Goal: Task Accomplishment & Management: Manage account settings

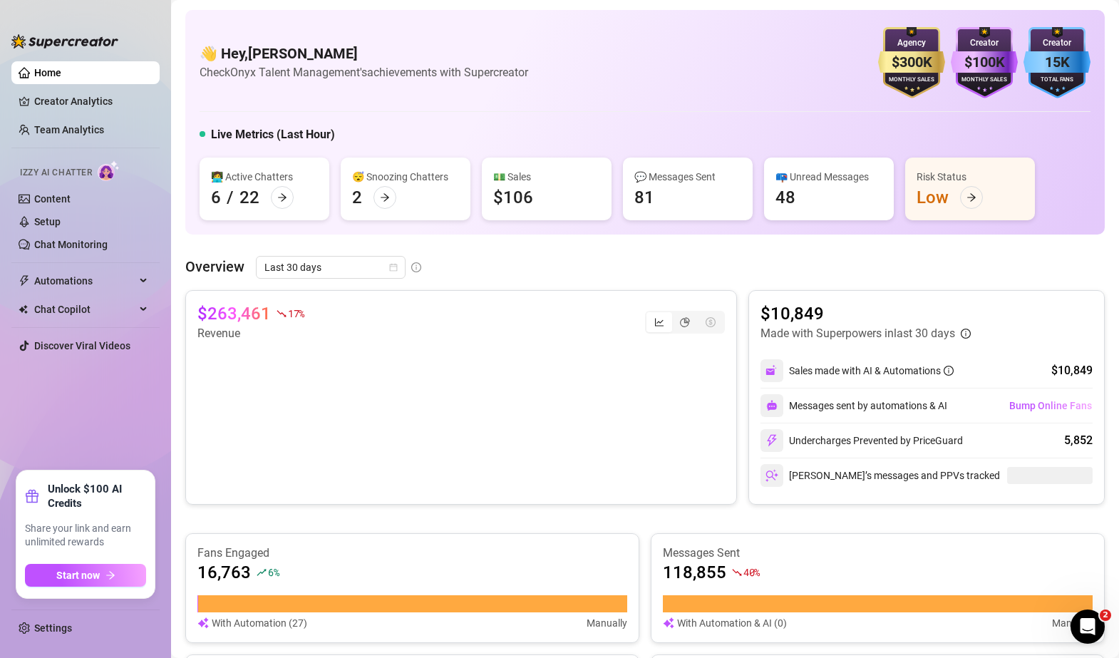
click at [177, 174] on main "👋 Hey, Mike Calore Check Onyx Talent Management's achievements with Supercreato…" at bounding box center [645, 566] width 948 height 1133
click at [54, 124] on link "Team Analytics" at bounding box center [69, 129] width 70 height 11
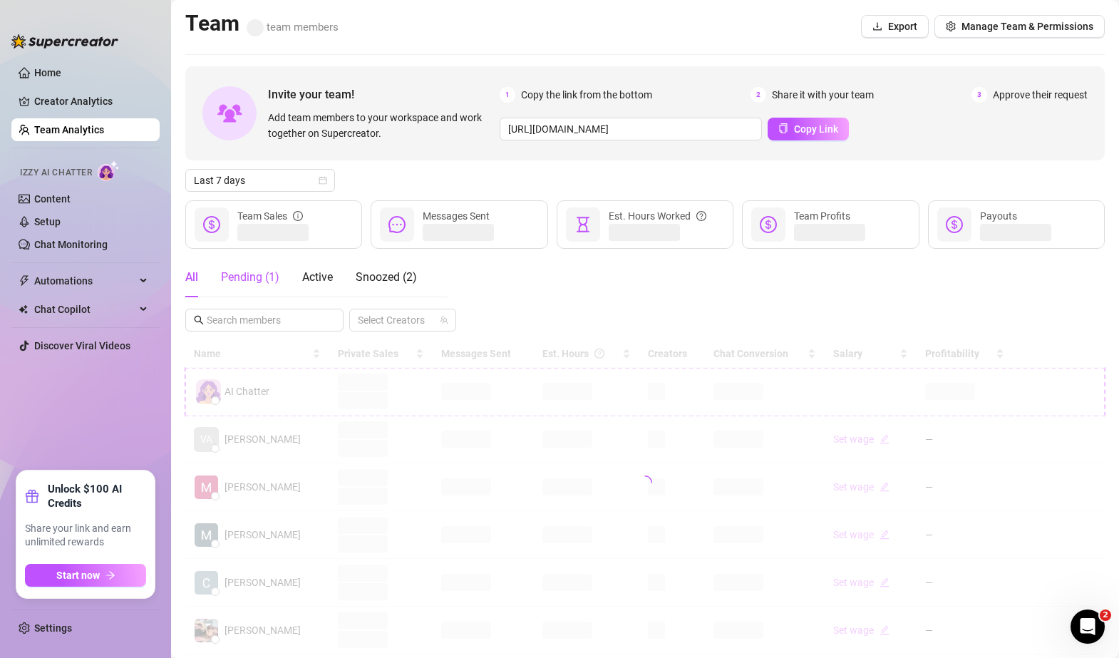
click at [245, 277] on div "Pending ( 1 )" at bounding box center [250, 277] width 58 height 17
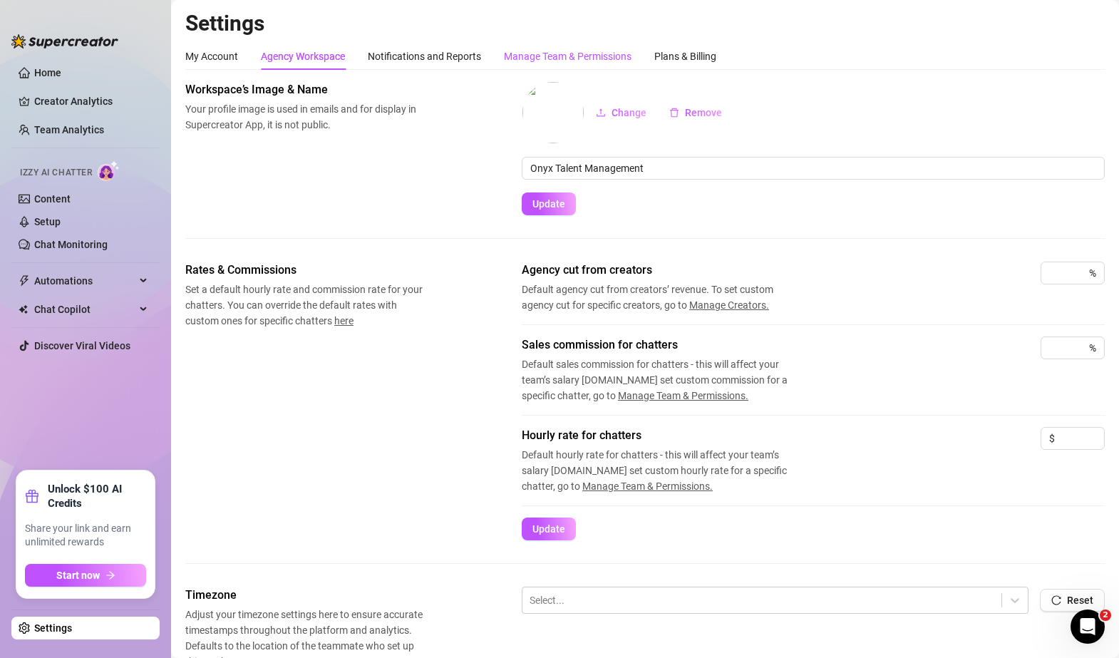
click at [545, 54] on div "Manage Team & Permissions" at bounding box center [568, 56] width 128 height 16
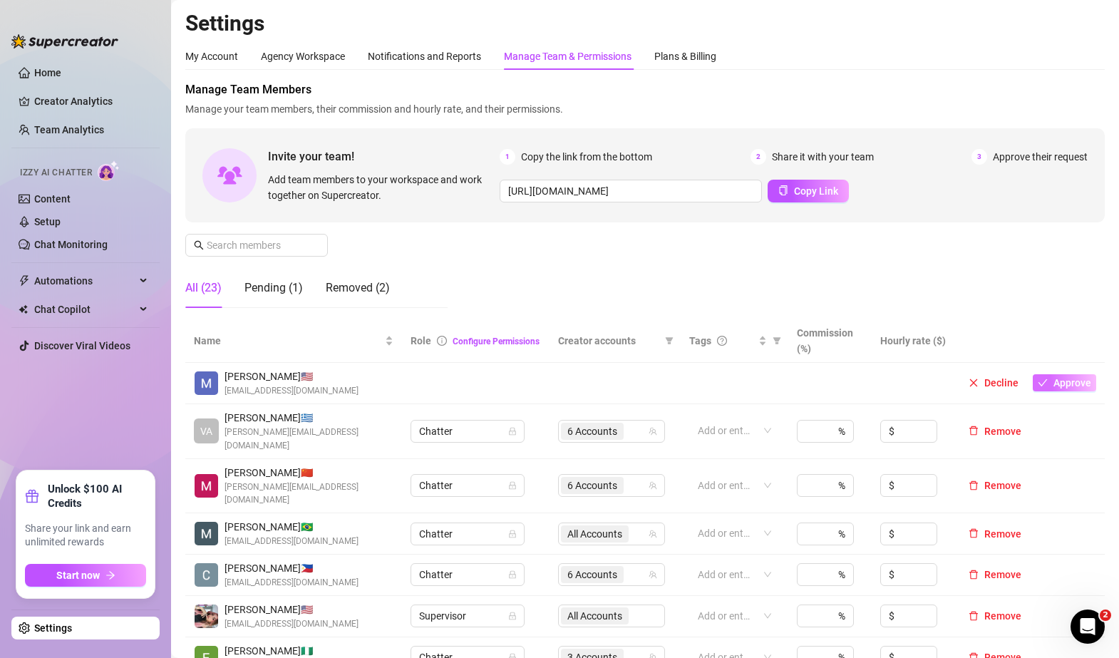
click at [1054, 384] on span "Approve" at bounding box center [1073, 382] width 38 height 11
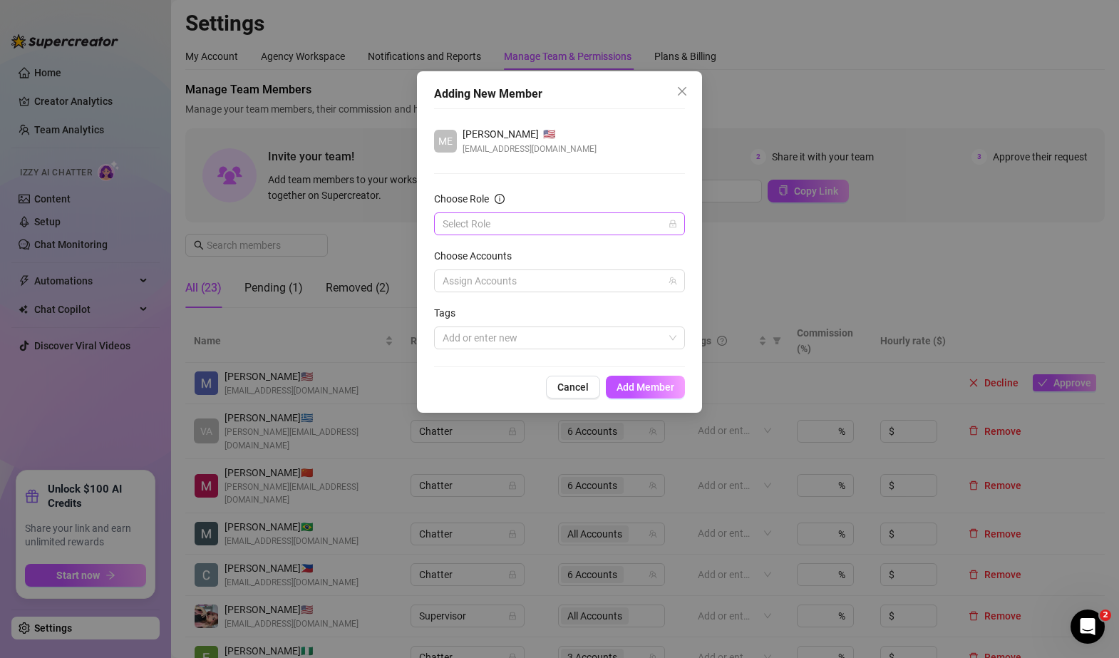
click at [529, 215] on input "Choose Role" at bounding box center [553, 223] width 221 height 21
click at [496, 250] on div "Chatter" at bounding box center [560, 253] width 228 height 16
click at [510, 286] on div at bounding box center [552, 281] width 230 height 20
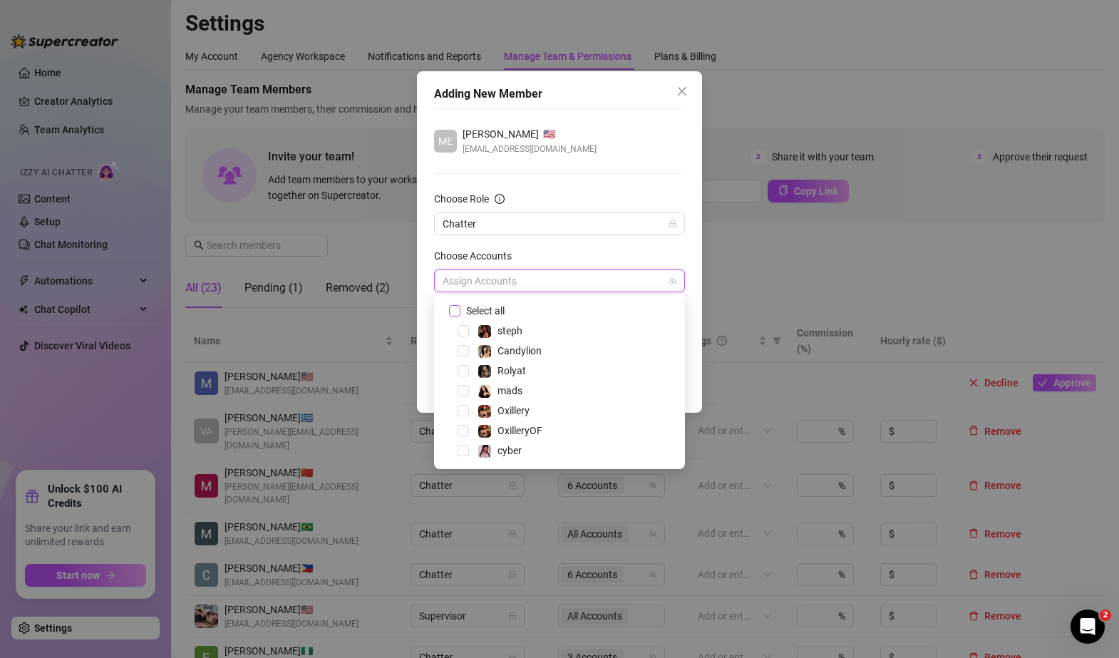
click at [456, 312] on input "Select all" at bounding box center [454, 310] width 10 height 10
checkbox input "true"
click at [652, 252] on div "Choose Accounts" at bounding box center [559, 258] width 251 height 21
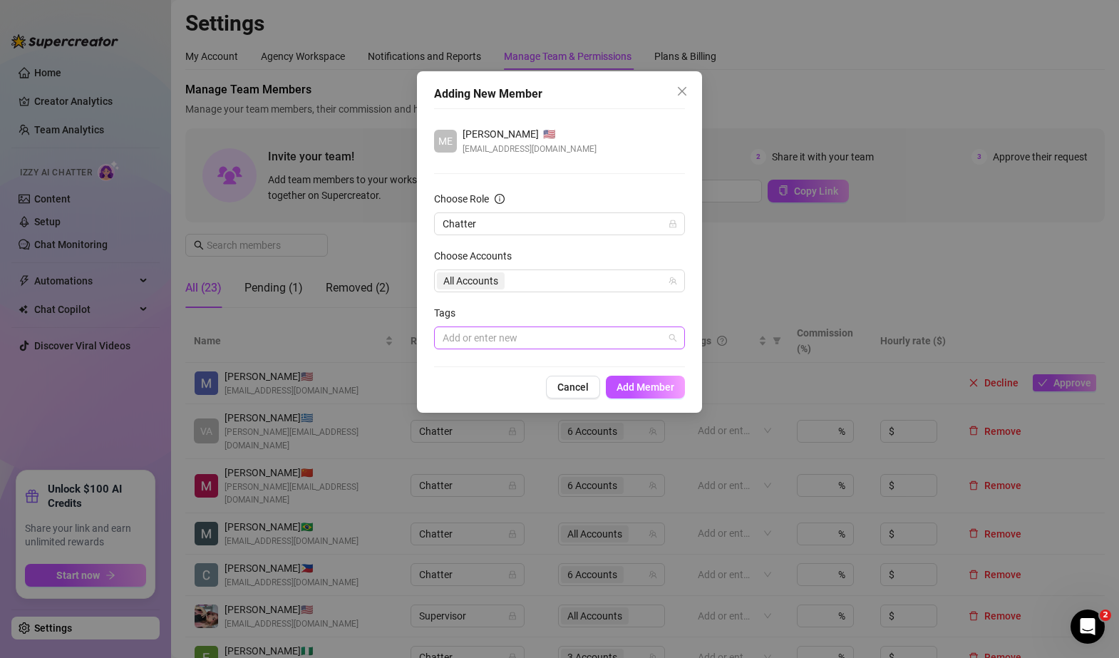
click at [550, 340] on div at bounding box center [552, 338] width 230 height 20
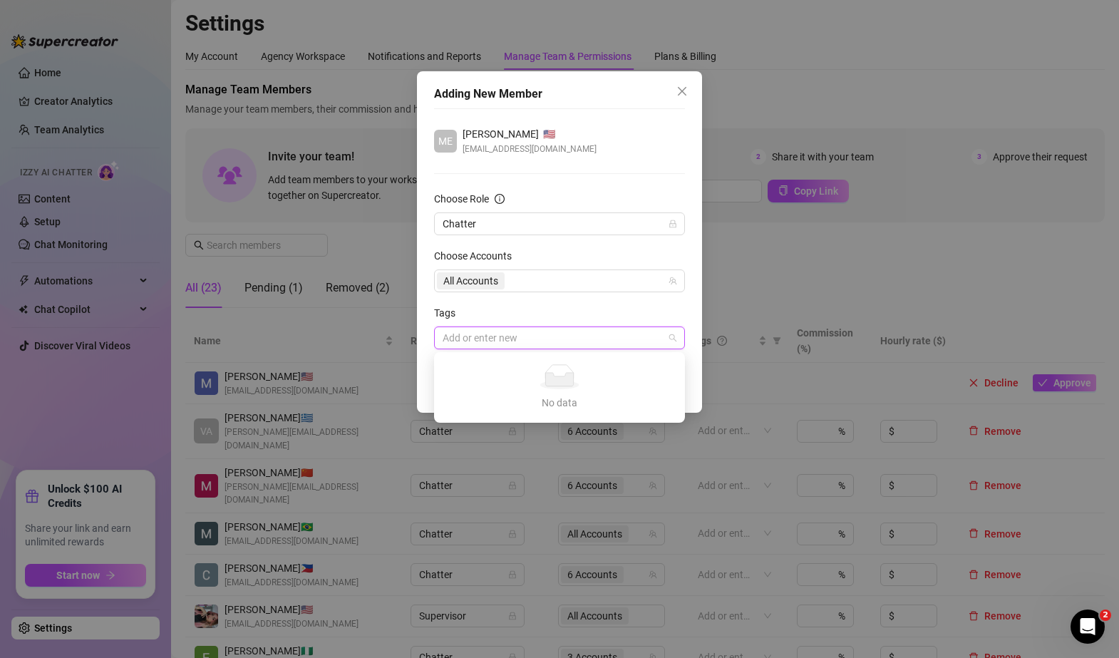
click at [553, 312] on div "Tags" at bounding box center [559, 315] width 251 height 21
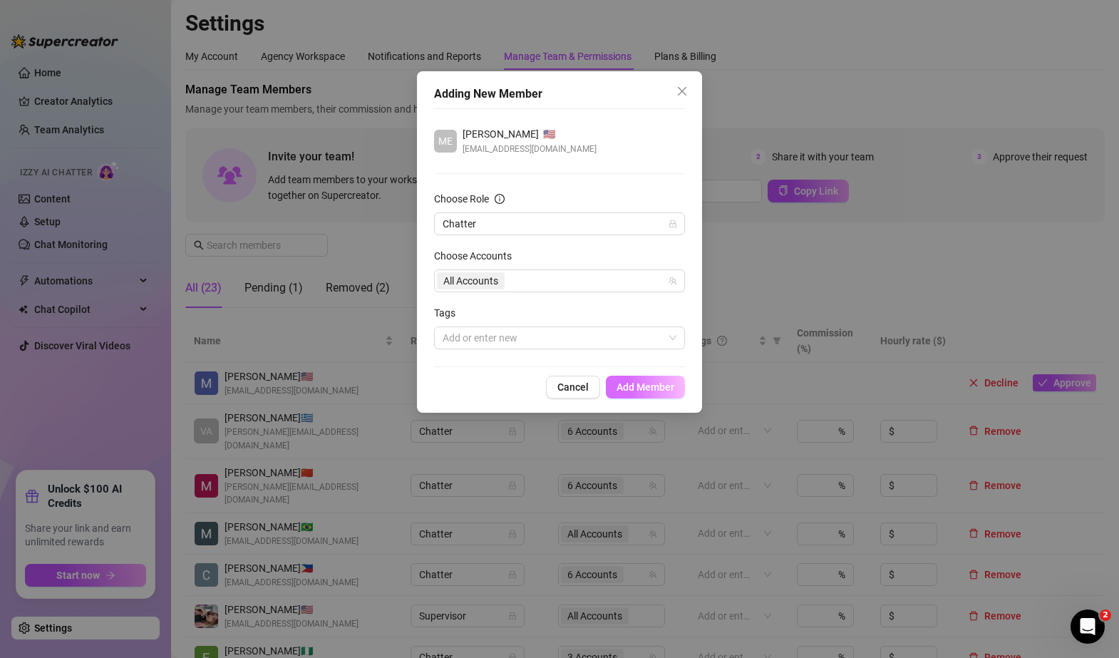
click at [650, 386] on span "Add Member" at bounding box center [646, 386] width 58 height 11
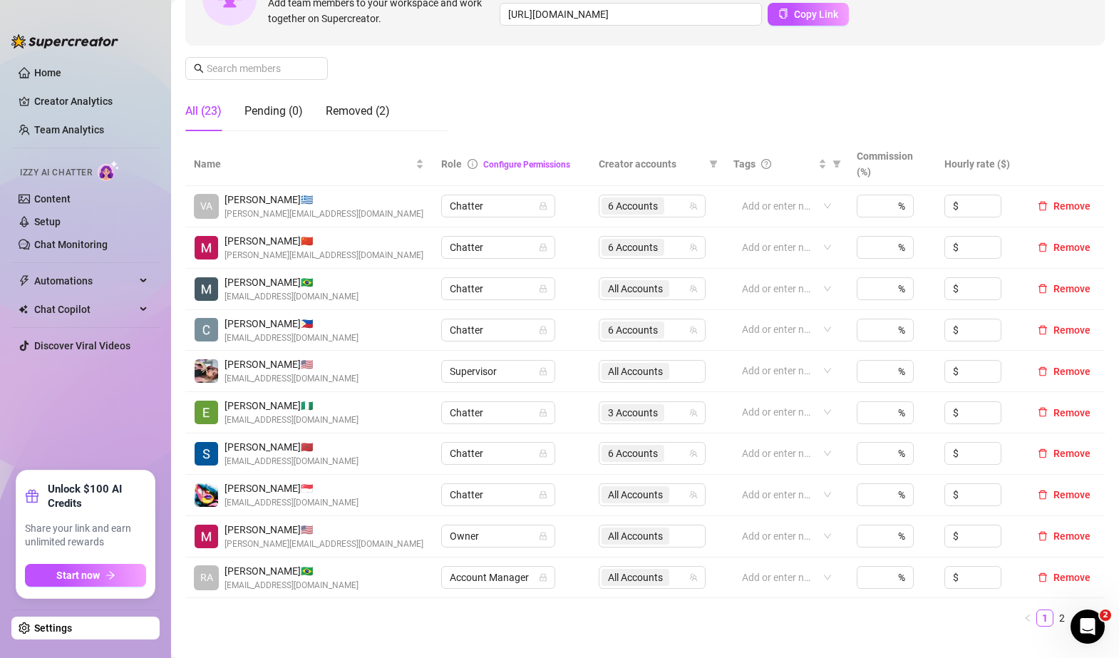
scroll to position [145, 0]
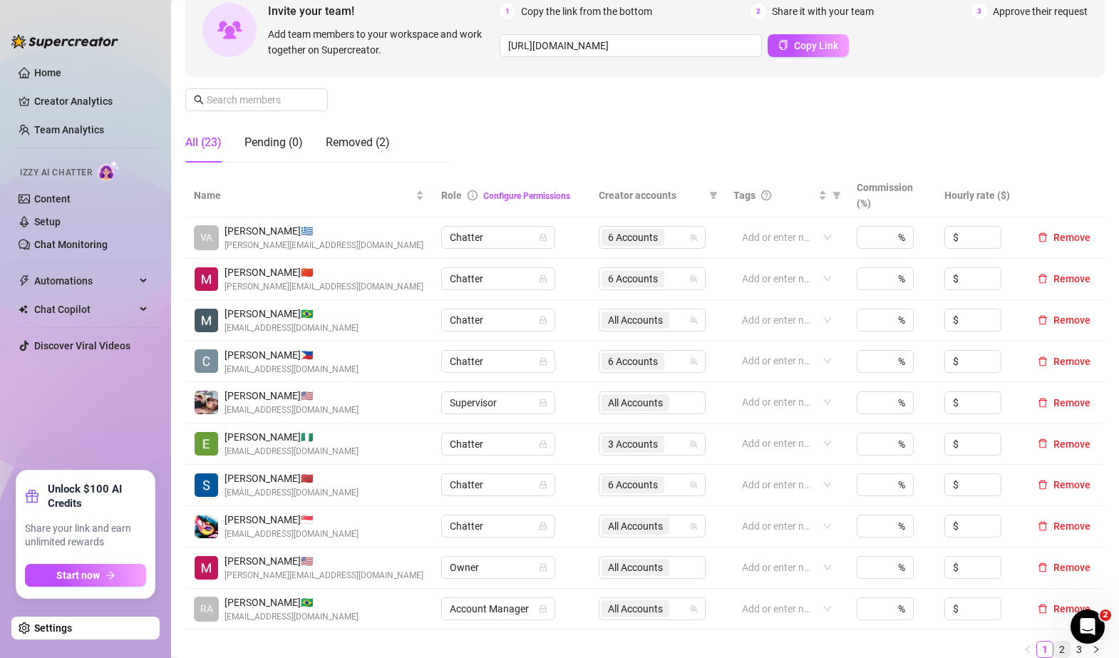
click at [1054, 649] on link "2" at bounding box center [1062, 650] width 16 height 16
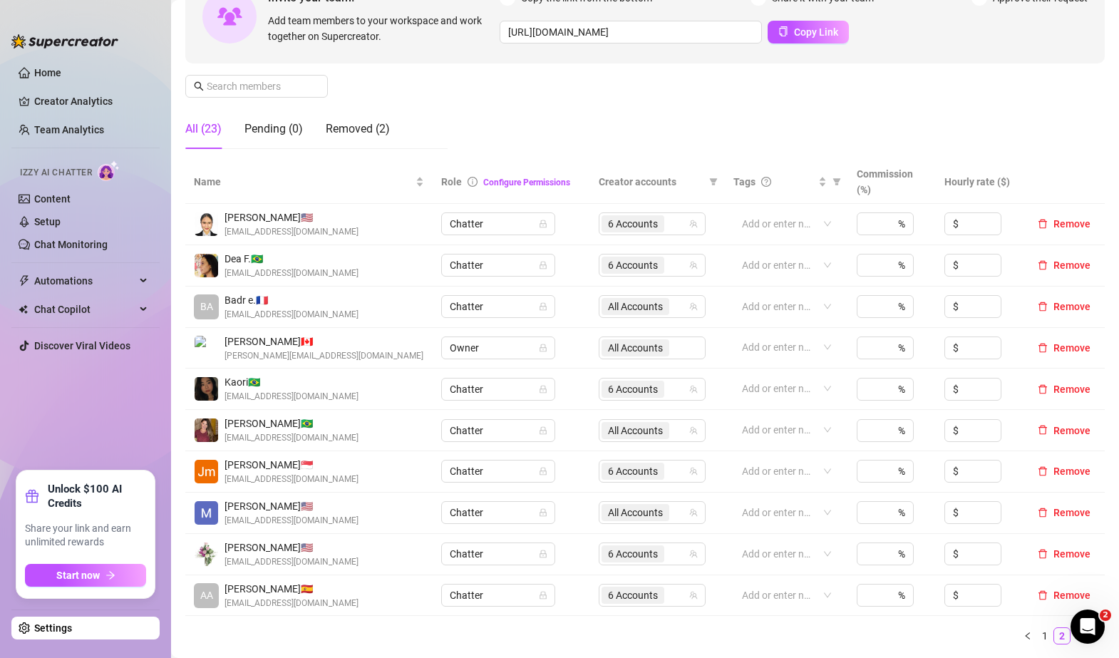
scroll to position [155, 0]
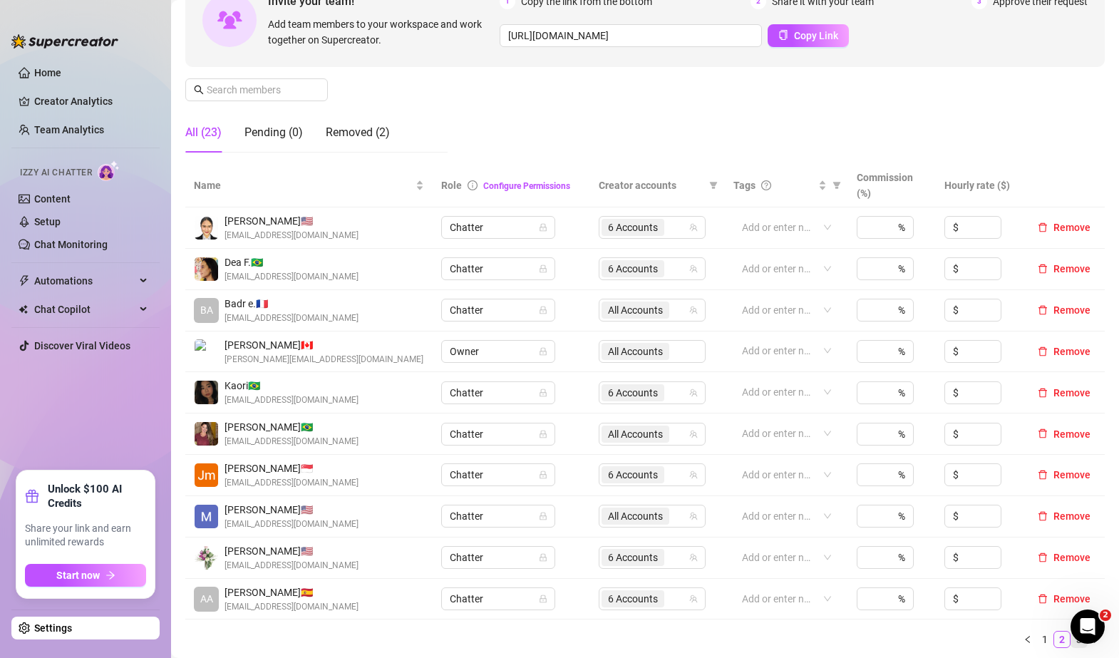
click at [1071, 645] on link "3" at bounding box center [1079, 640] width 16 height 16
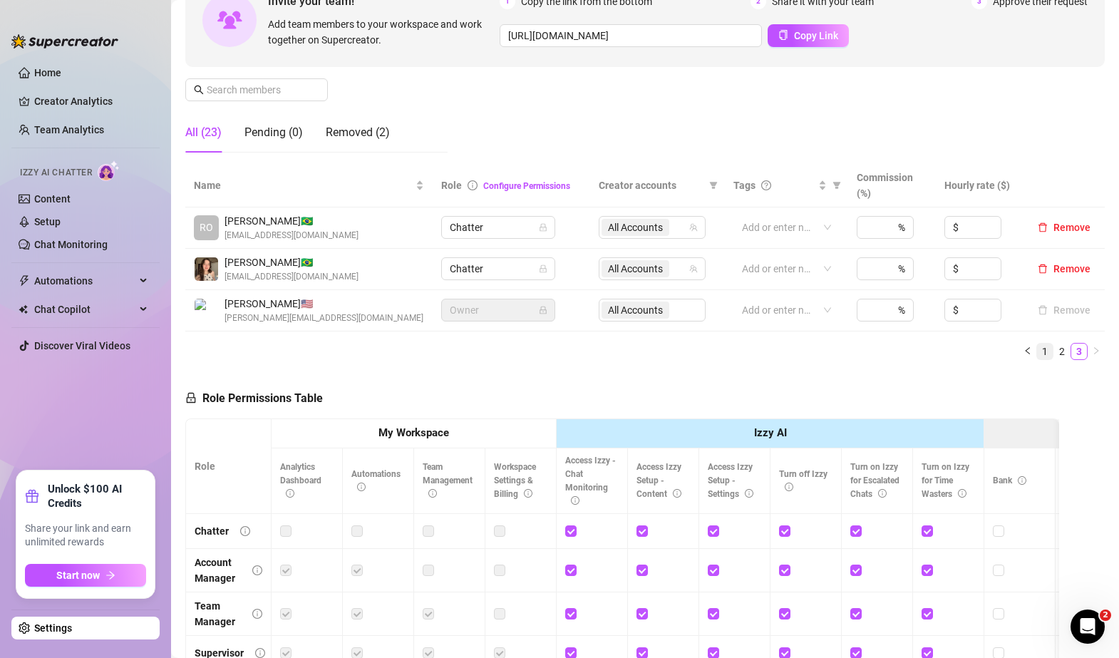
click at [1037, 356] on link "1" at bounding box center [1045, 352] width 16 height 16
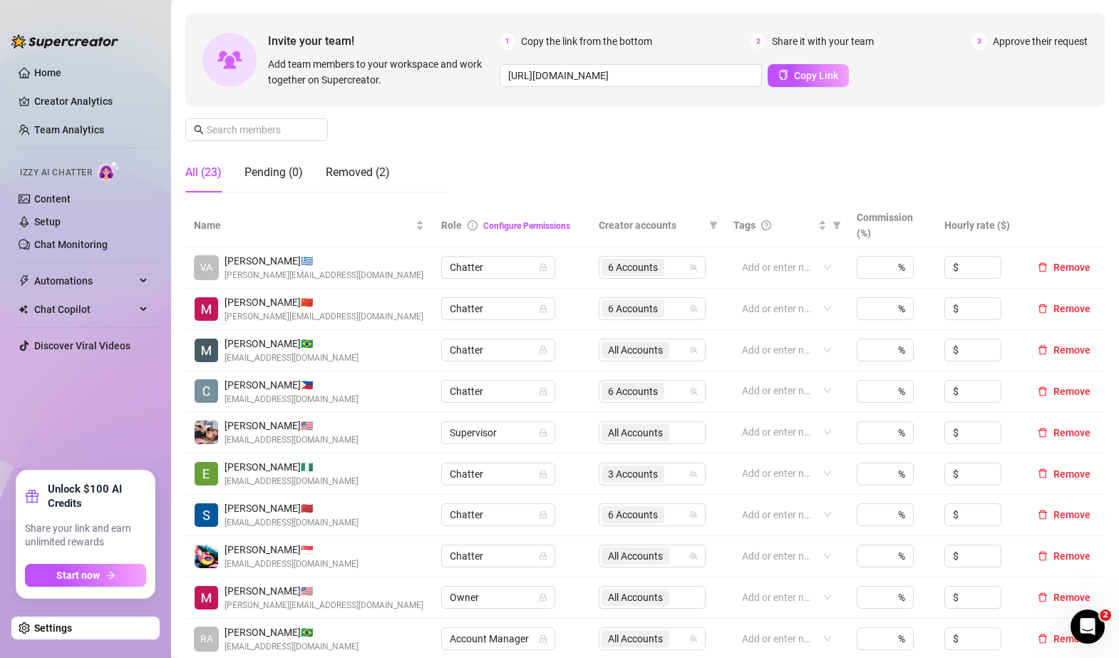
scroll to position [50, 0]
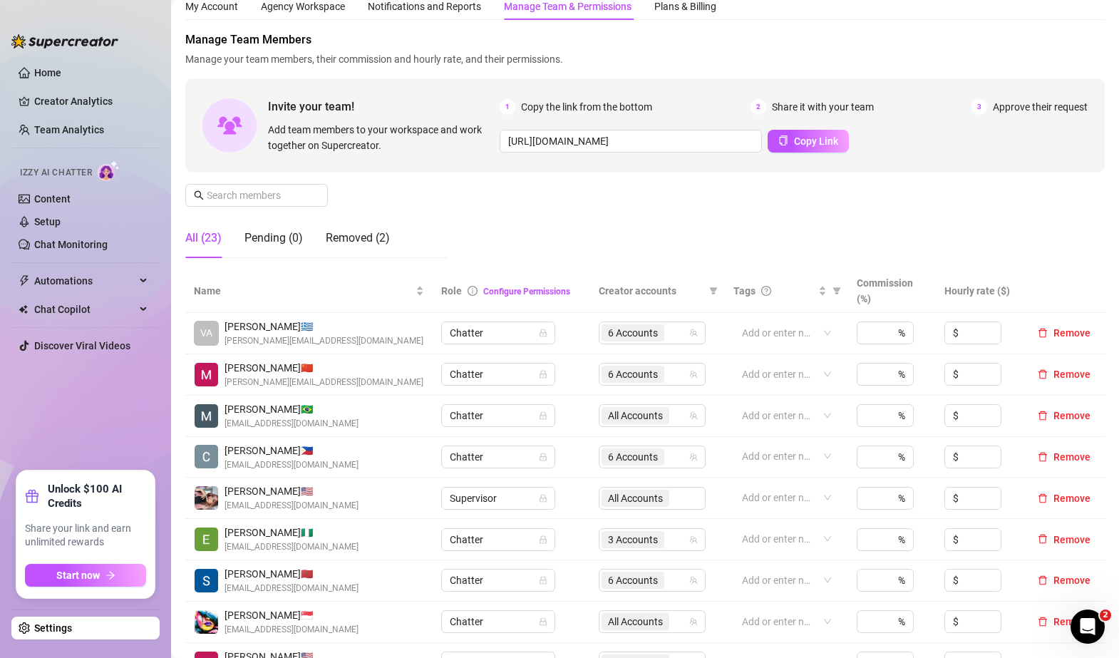
click at [441, 235] on div "All (23) Pending (0) Removed (2)" at bounding box center [316, 238] width 262 height 40
click at [45, 73] on link "Home" at bounding box center [47, 72] width 27 height 11
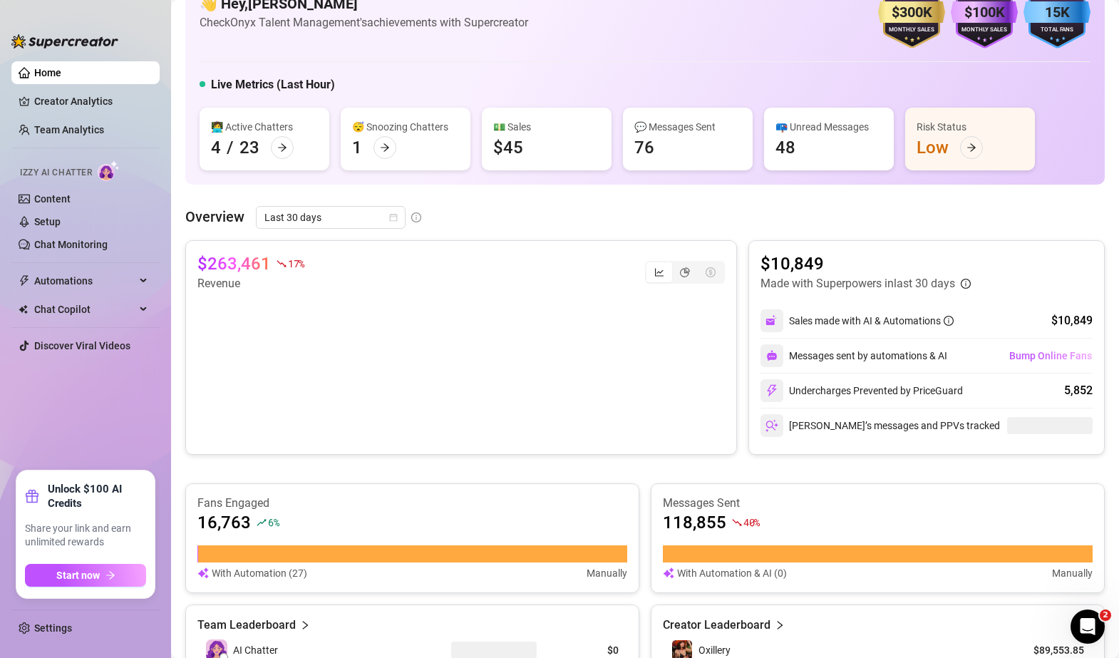
click at [731, 241] on div "$263,461 17 % Revenue $10,849 Made with Superpowers in last 30 days Sales made …" at bounding box center [645, 347] width 920 height 215
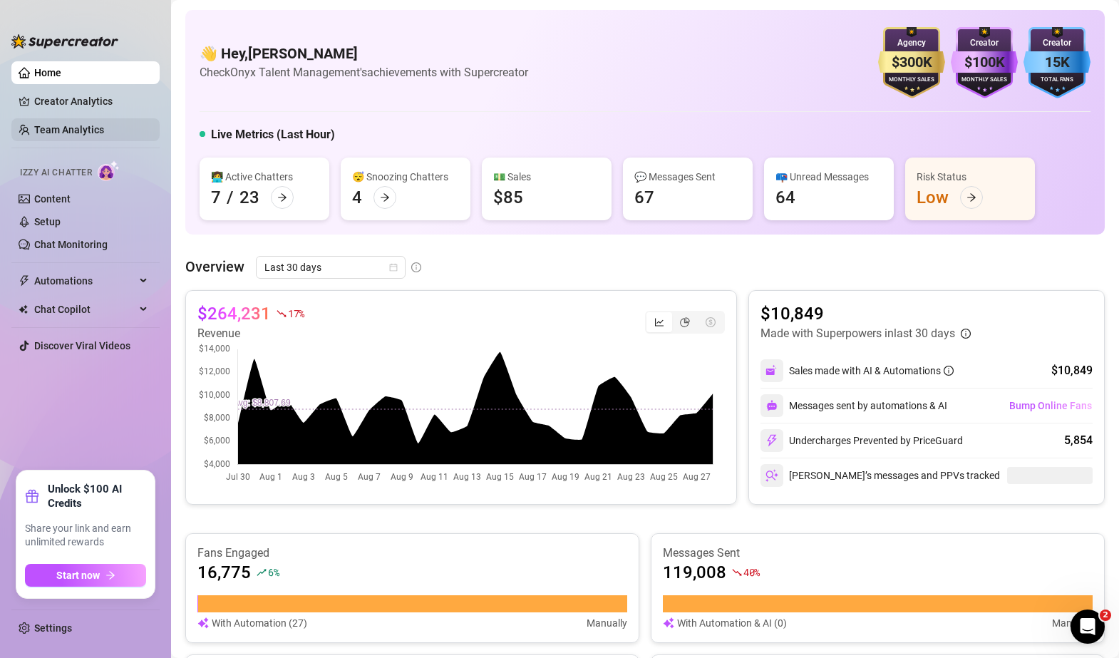
click at [68, 124] on link "Team Analytics" at bounding box center [69, 129] width 70 height 11
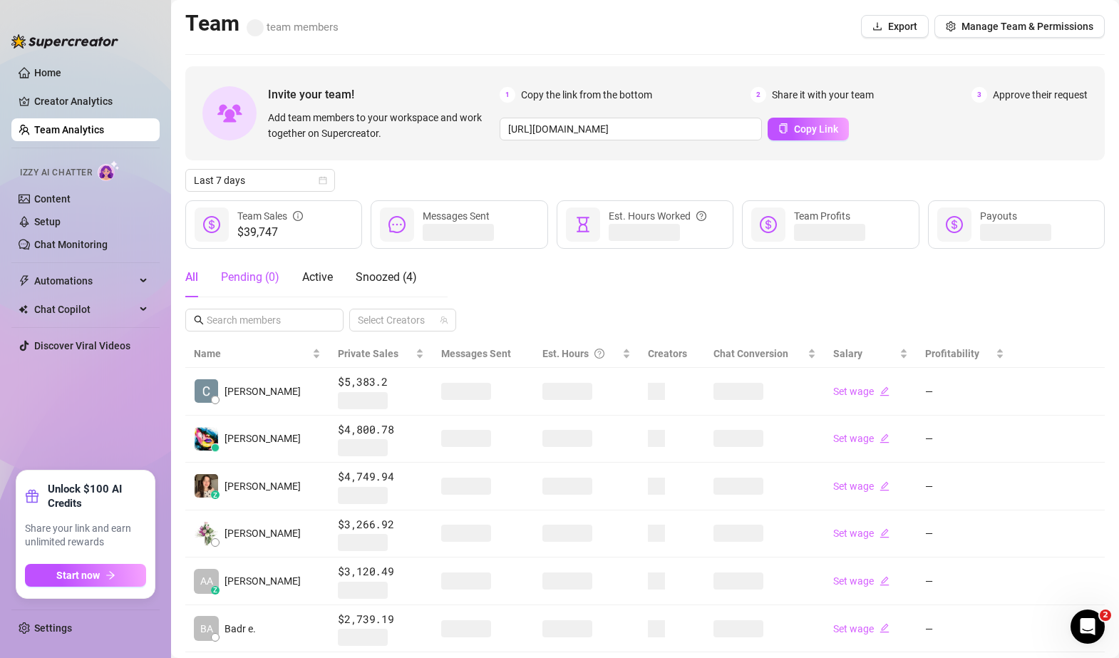
click at [253, 279] on div "Pending ( 0 )" at bounding box center [250, 277] width 58 height 17
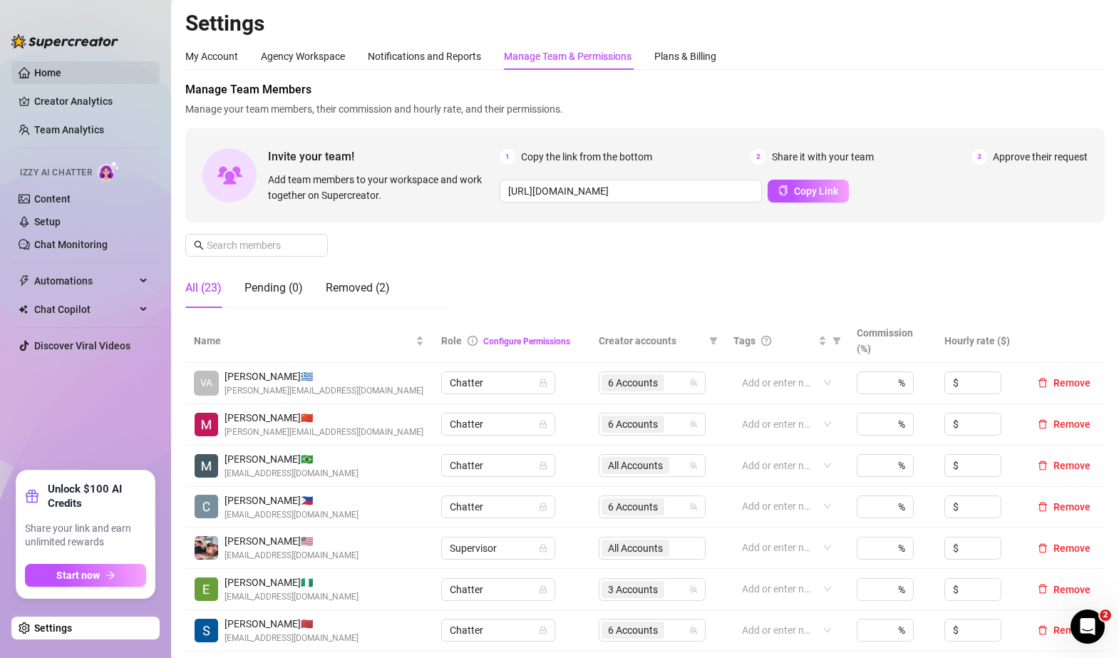
click at [61, 77] on link "Home" at bounding box center [47, 72] width 27 height 11
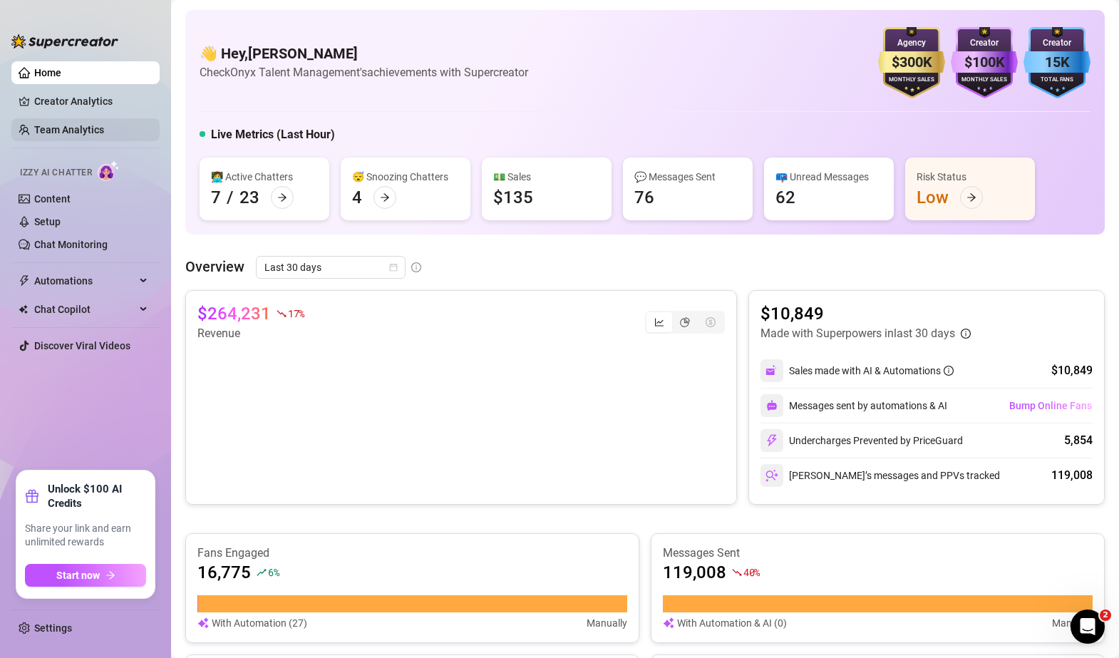
click at [34, 125] on link "Team Analytics" at bounding box center [69, 129] width 70 height 11
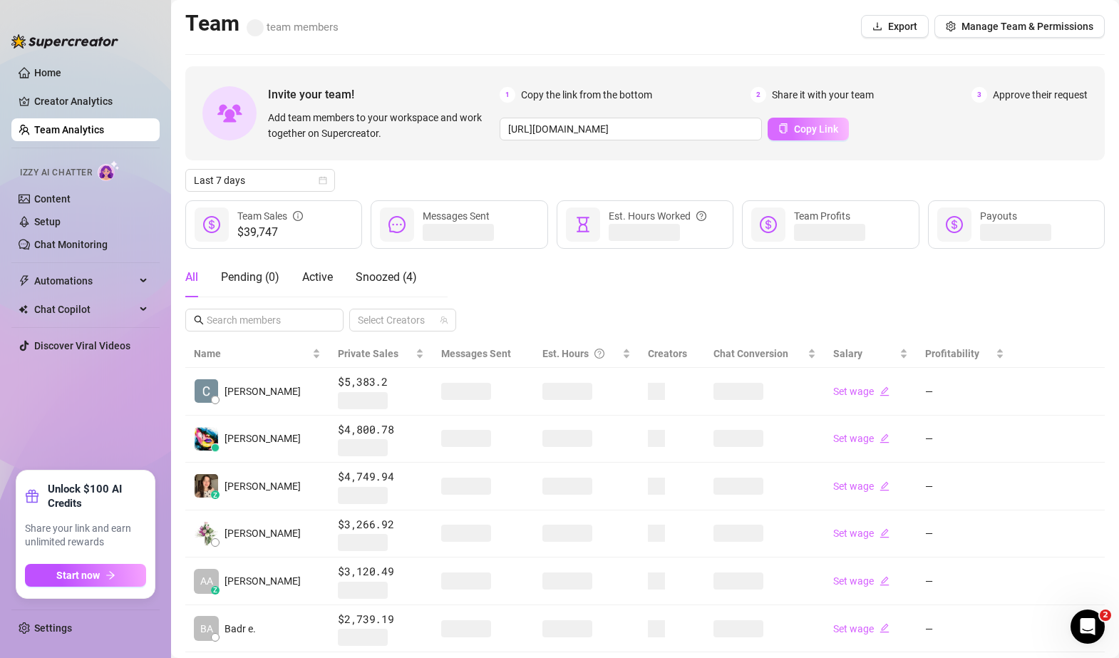
click at [794, 131] on span "Copy Link" at bounding box center [816, 128] width 44 height 11
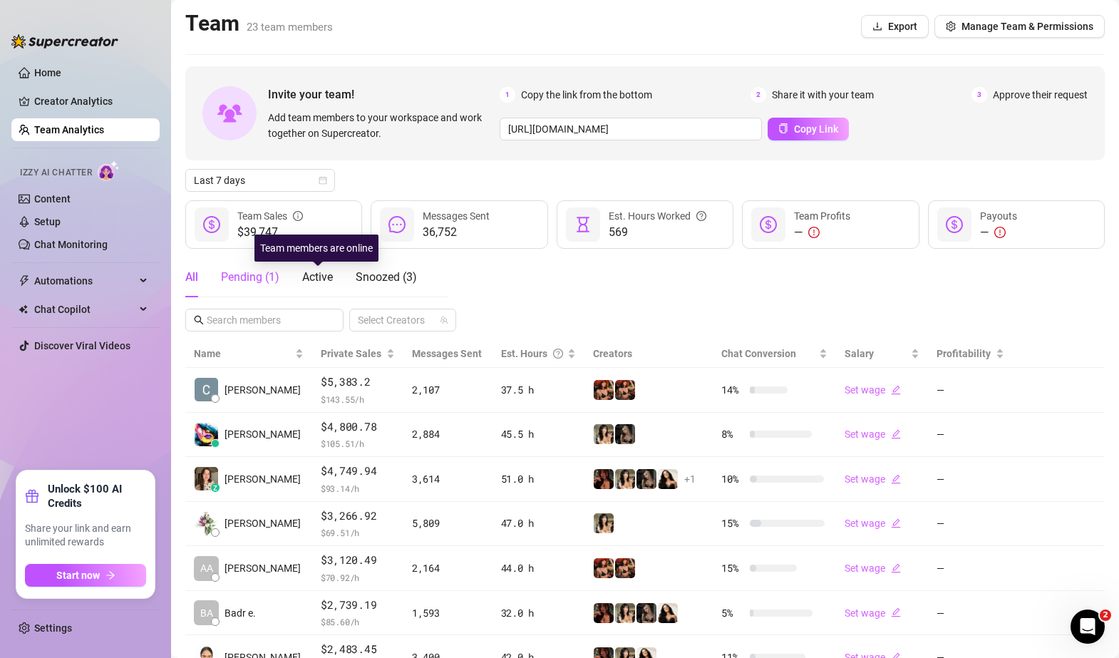
click at [267, 277] on div "Pending ( 1 )" at bounding box center [250, 277] width 58 height 17
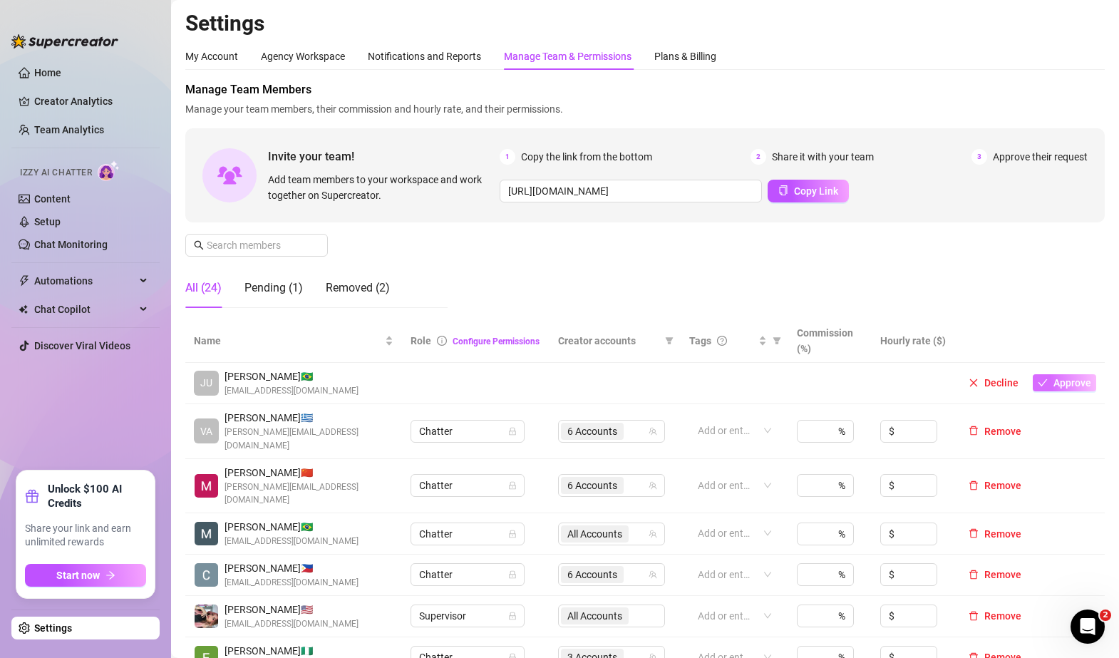
click at [1054, 377] on span "Approve" at bounding box center [1073, 382] width 38 height 11
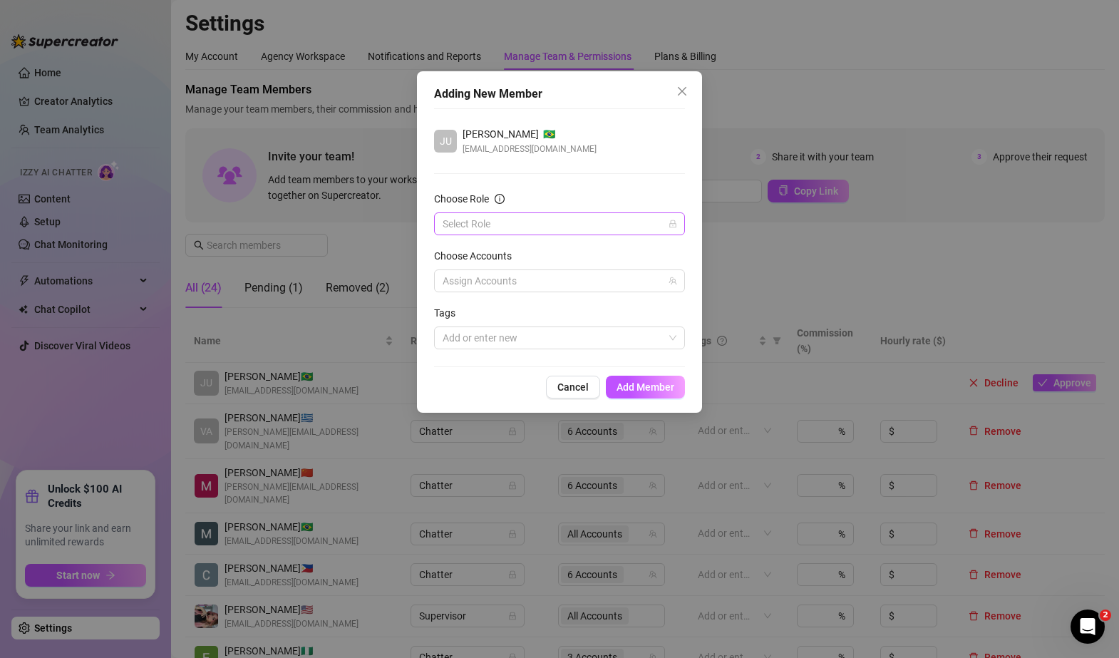
click at [505, 226] on input "Choose Role" at bounding box center [553, 223] width 221 height 21
click at [498, 257] on div "Chatter" at bounding box center [560, 253] width 228 height 16
click at [523, 281] on div at bounding box center [552, 281] width 230 height 20
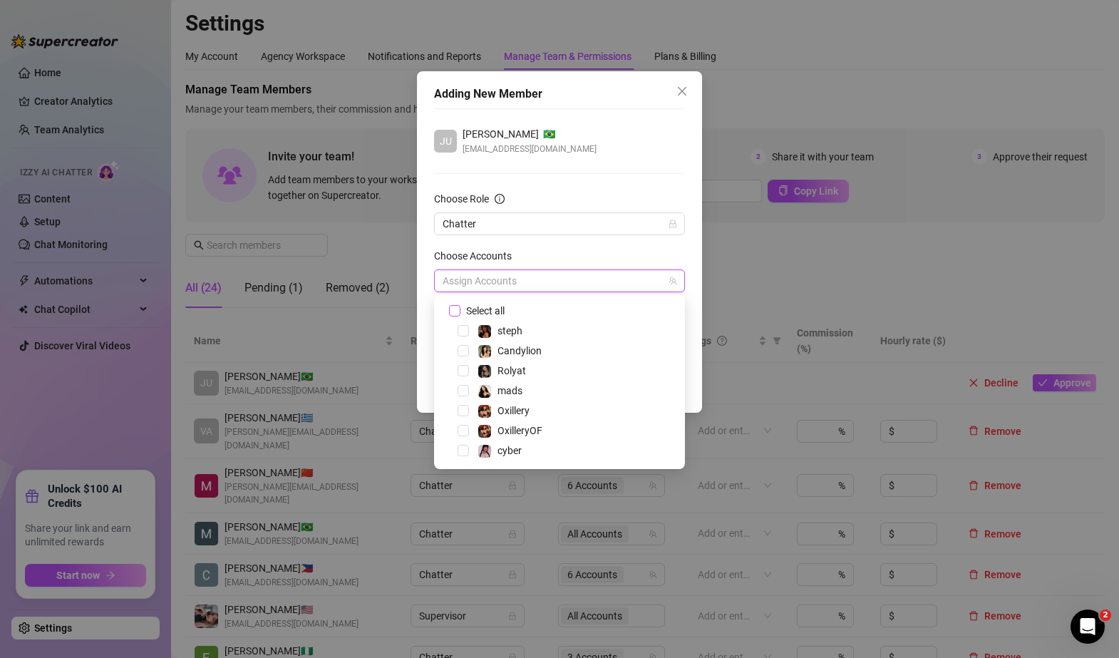
click at [452, 309] on input "Select all" at bounding box center [454, 310] width 10 height 10
checkbox input "true"
click at [652, 247] on form "Choose Role Chatter Choose Accounts All Accounts Tags Add or enter new" at bounding box center [559, 270] width 251 height 158
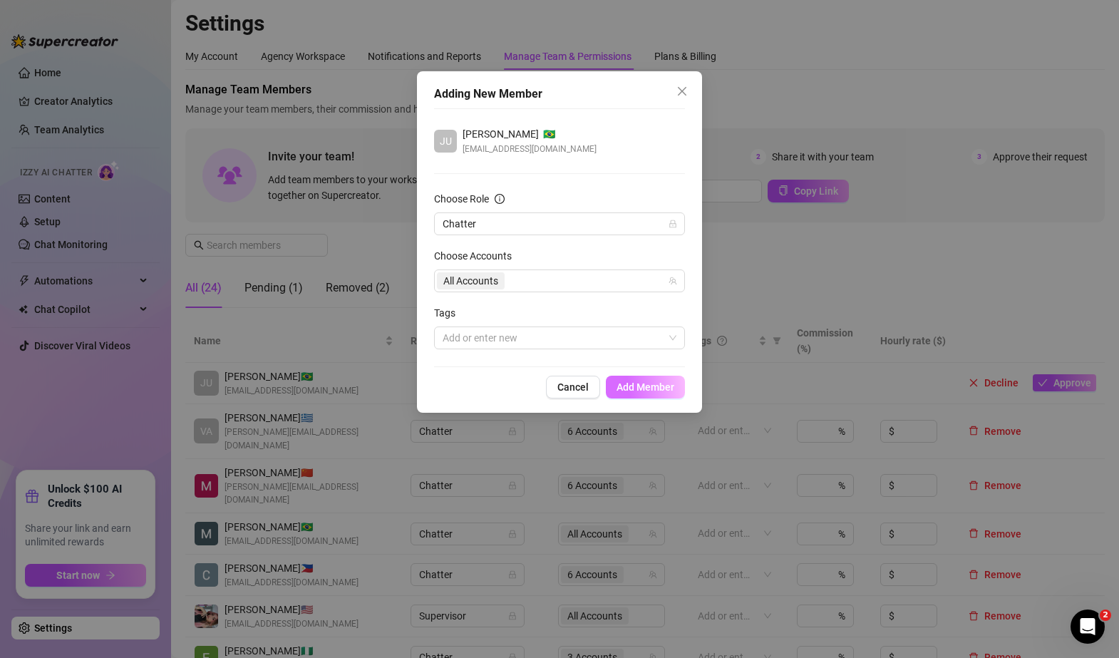
click at [654, 389] on span "Add Member" at bounding box center [646, 386] width 58 height 11
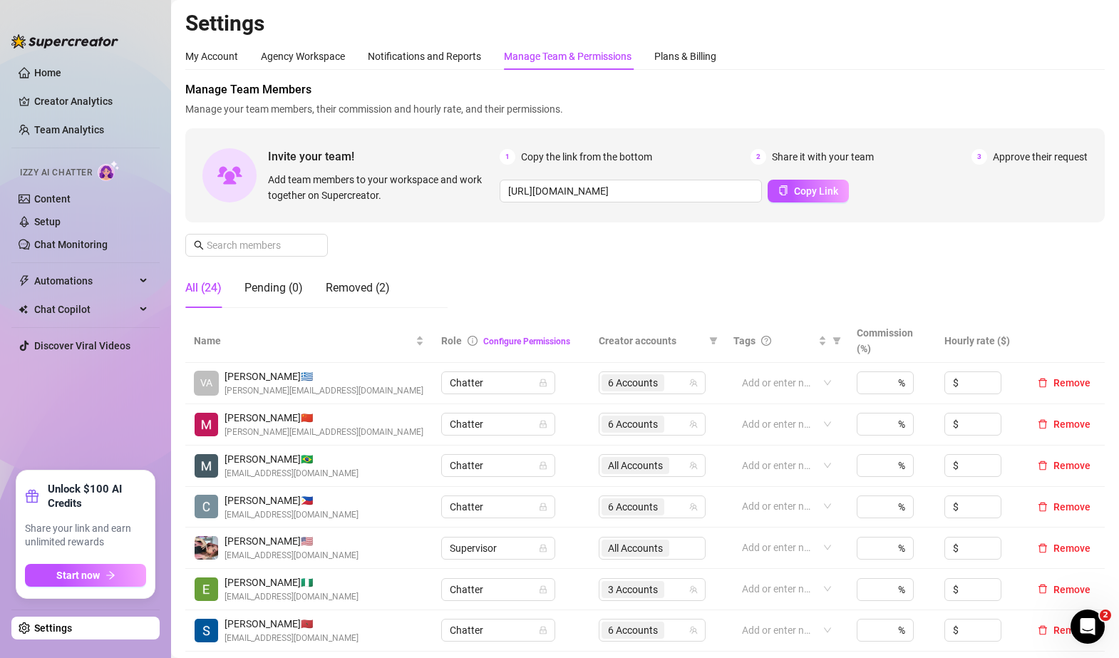
click at [34, 67] on link "Home" at bounding box center [47, 72] width 27 height 11
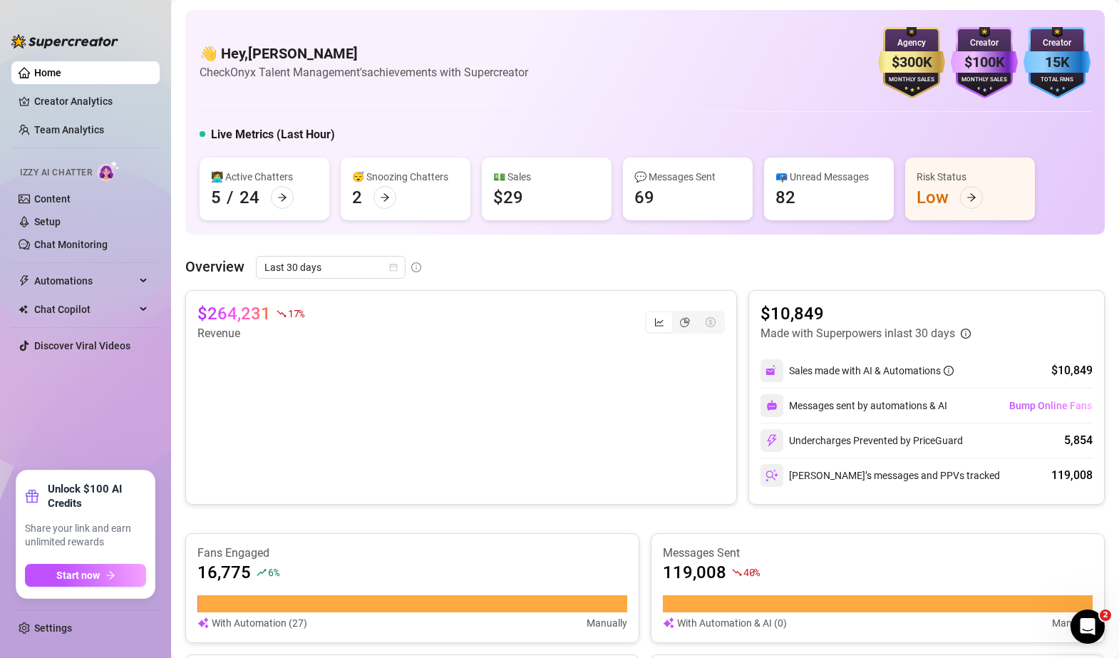
click at [731, 289] on div "Overview Last 30 days $264,231 17 % Revenue $10,849 Made with Superpowers in la…" at bounding box center [645, 579] width 920 height 647
